Goal: Transaction & Acquisition: Purchase product/service

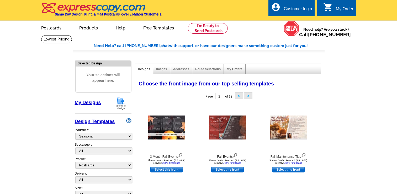
select select "816"
select select "1"
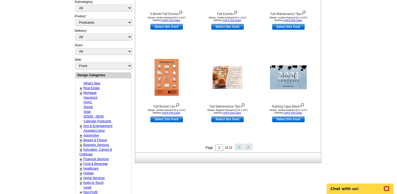
scroll to position [145, 0]
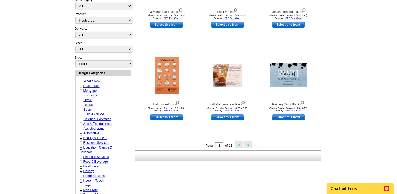
click at [96, 126] on link "Assisted Living" at bounding box center [94, 128] width 21 height 4
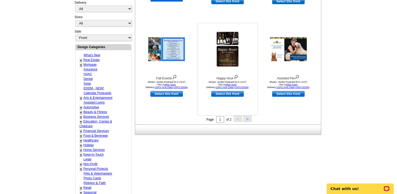
scroll to position [171, 0]
click at [247, 119] on button ">" at bounding box center [247, 118] width 8 height 7
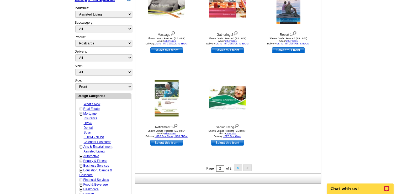
scroll to position [122, 0]
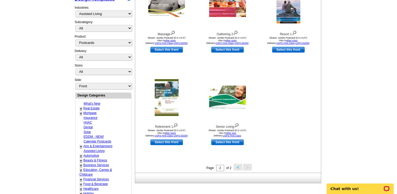
click at [105, 139] on link "Calendar Postcards" at bounding box center [98, 141] width 28 height 4
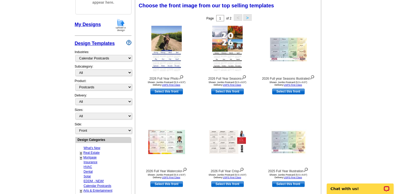
scroll to position [77, 0]
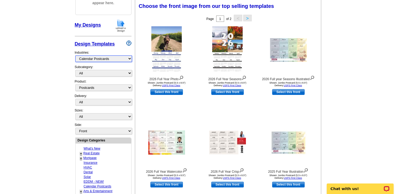
click at [109, 58] on select "What's New Real Estate Mortgage Insurance HVAC Dental Solar EDDM - NEW! Calenda…" at bounding box center [103, 58] width 57 height 7
select select "785"
click at [75, 55] on select "What's New Real Estate Mortgage Insurance HVAC Dental Solar EDDM - NEW! Calenda…" at bounding box center [103, 58] width 57 height 7
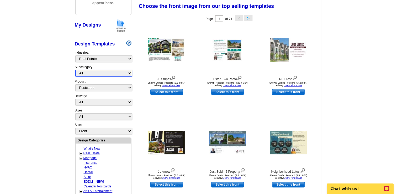
click at [93, 72] on select "All RE/MAX® Referrals Keller Williams® Berkshire Hathaway Home Services Century…" at bounding box center [103, 73] width 57 height 7
click at [75, 70] on select "All RE/MAX® Referrals Keller Williams® Berkshire Hathaway Home Services Century…" at bounding box center [103, 73] width 57 height 7
click at [101, 129] on select "Front Back" at bounding box center [103, 131] width 57 height 7
select select "front"
click at [30, 143] on main "Need Help? call 800-260-5887, chat with support, or have our designers make som…" at bounding box center [198, 152] width 397 height 390
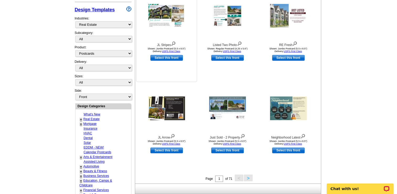
scroll to position [0, 0]
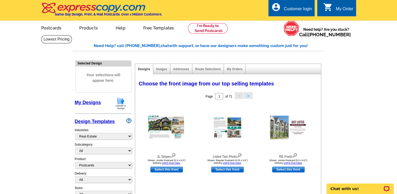
click at [285, 8] on div "Customer login" at bounding box center [298, 10] width 28 height 7
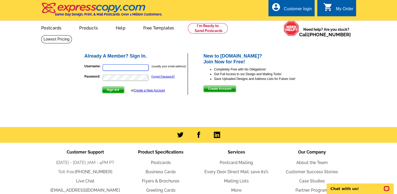
type input "[EMAIL_ADDRESS][DOMAIN_NAME]"
click at [119, 89] on img "submit" at bounding box center [118, 89] width 2 height 2
